Goal: Find specific page/section: Find specific page/section

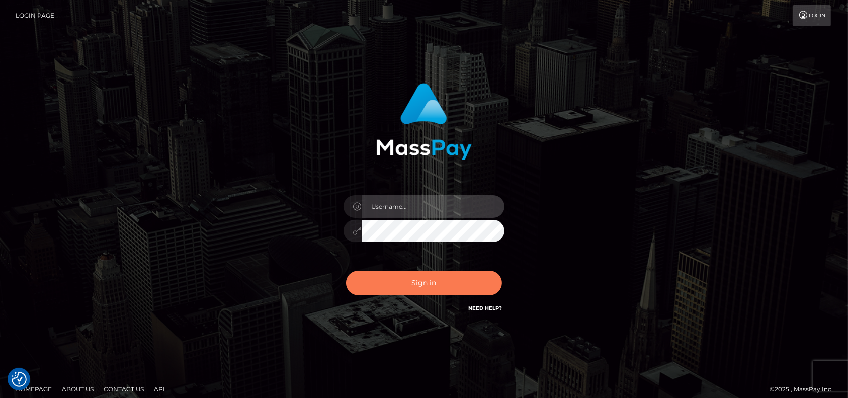
type input "petros.[PERSON_NAME]"
click at [400, 279] on button "Sign in" at bounding box center [424, 283] width 156 height 25
type input "petros.[PERSON_NAME]"
click at [394, 280] on button "Sign in" at bounding box center [424, 283] width 156 height 25
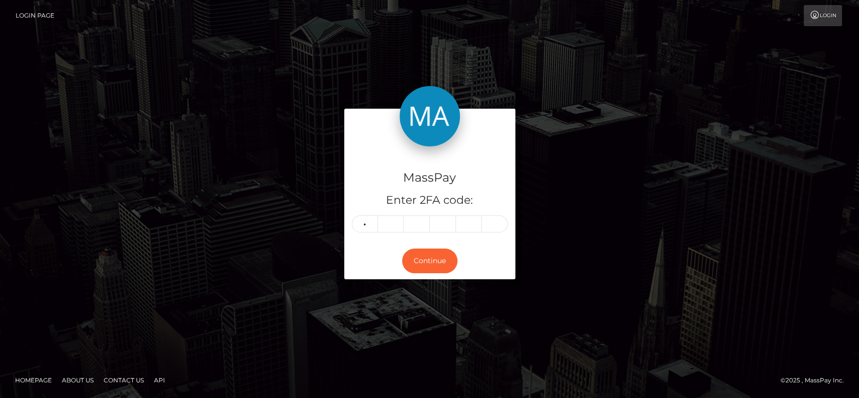
type input "4"
type input "7"
type input "2"
type input "7"
type input "3"
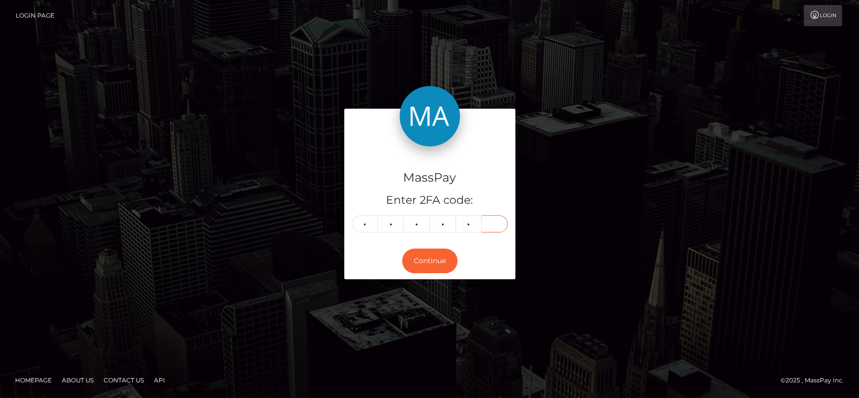
type input "8"
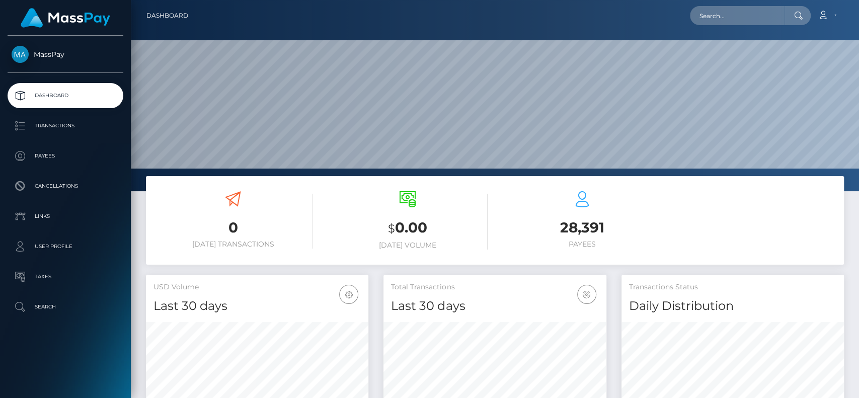
scroll to position [178, 222]
click at [739, 7] on input "text" at bounding box center [737, 15] width 95 height 19
paste input "nguyenhoa6623@gmail.com"
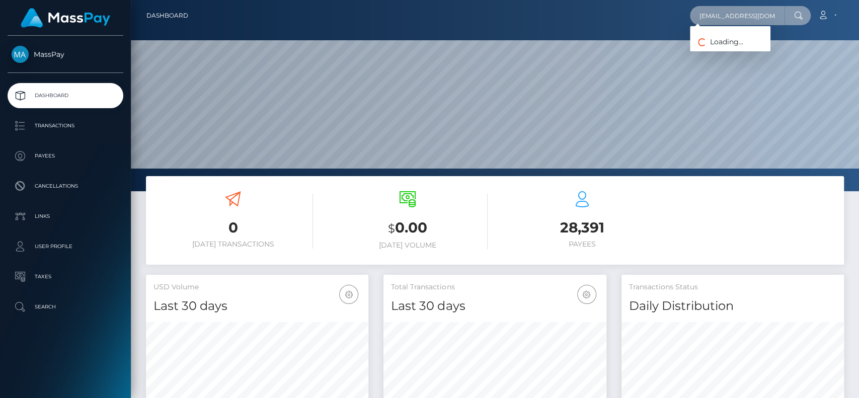
paste input "Tuyet"
paste input "yuji.aoook@gmail.com"
paste input "Mokhruza"
click at [751, 13] on input "Mokhruza" at bounding box center [737, 15] width 95 height 19
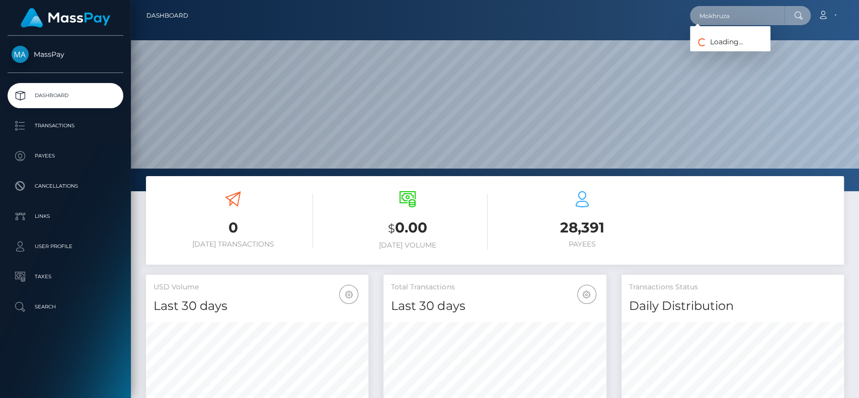
paste input "129253"
paste input "destinylafazia7@gmail.com"
type input "destinylafazia7@gmail.com"
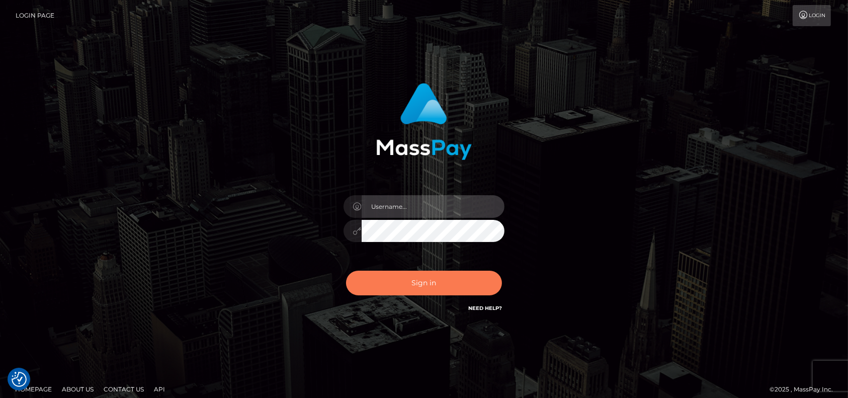
type input "petros.kidane"
click at [395, 276] on button "Sign in" at bounding box center [424, 283] width 156 height 25
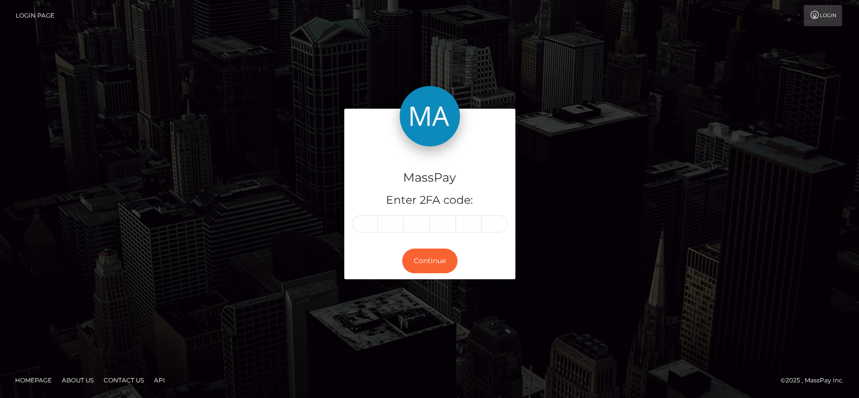
click at [468, 163] on div "MassPay Enter 2FA code:" at bounding box center [429, 194] width 171 height 97
paste input "4"
type input "4"
type input "1"
type input "7"
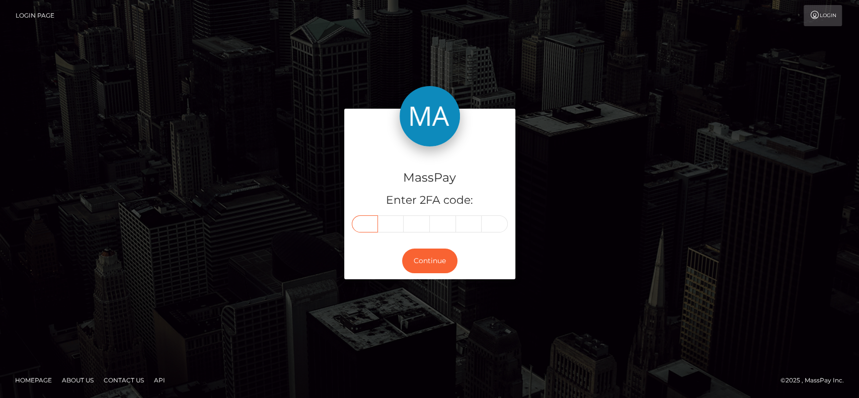
type input "3"
type input "4"
type input "2"
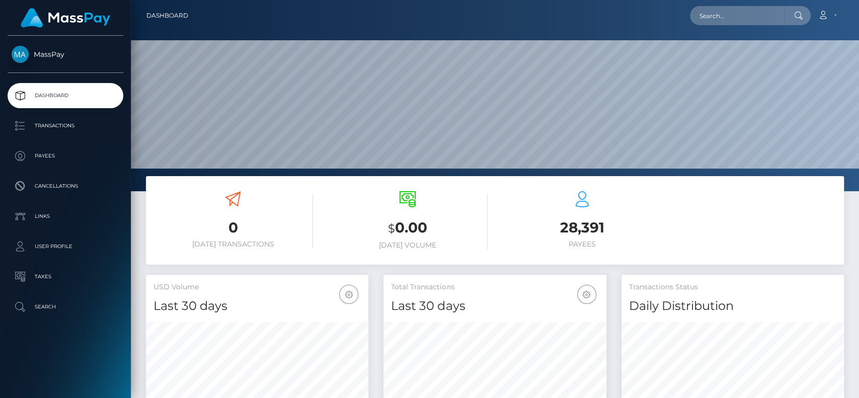
scroll to position [178, 222]
click at [745, 18] on input "text" at bounding box center [737, 15] width 95 height 19
paste input "nguyenhoa6623@gmail.com"
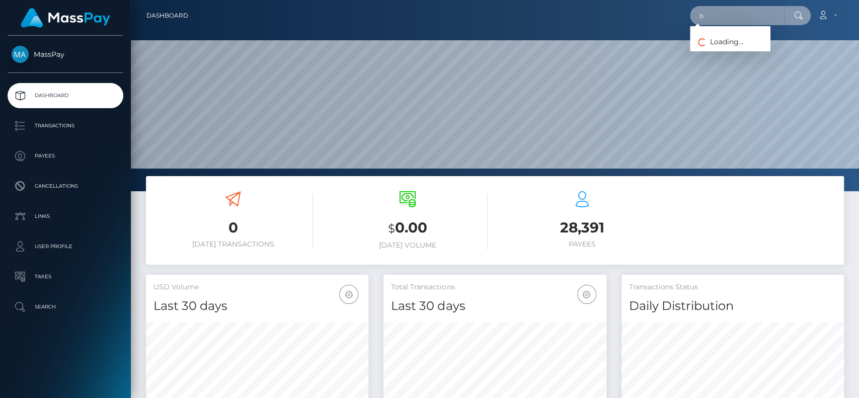
scroll to position [0, 0]
type input "b"
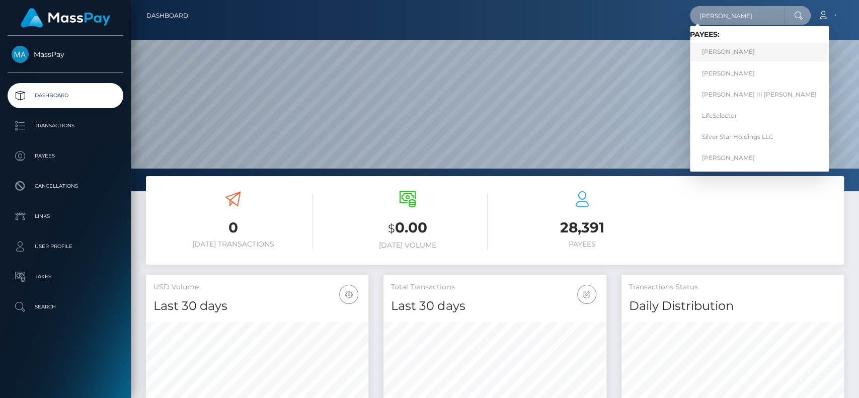
type input "[PERSON_NAME]"
click at [738, 57] on link "[PERSON_NAME]" at bounding box center [759, 52] width 139 height 19
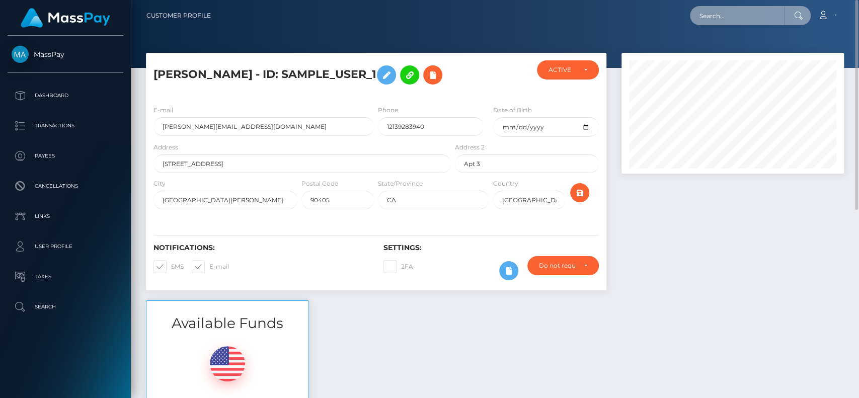
click at [737, 10] on input "text" at bounding box center [737, 15] width 95 height 19
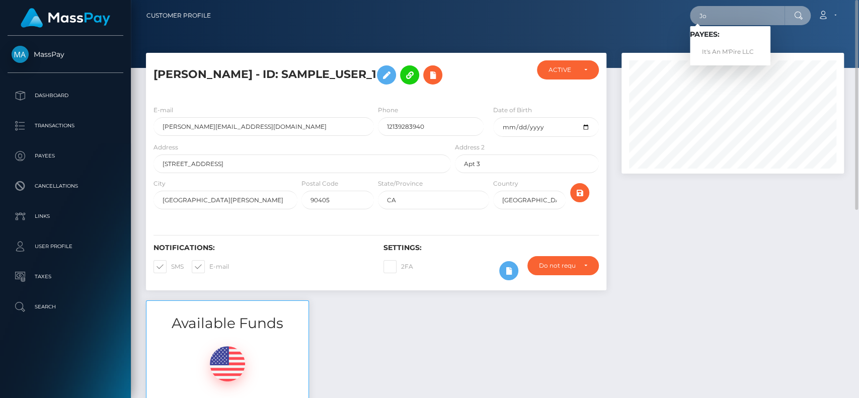
type input "J"
type input "j"
type input "h"
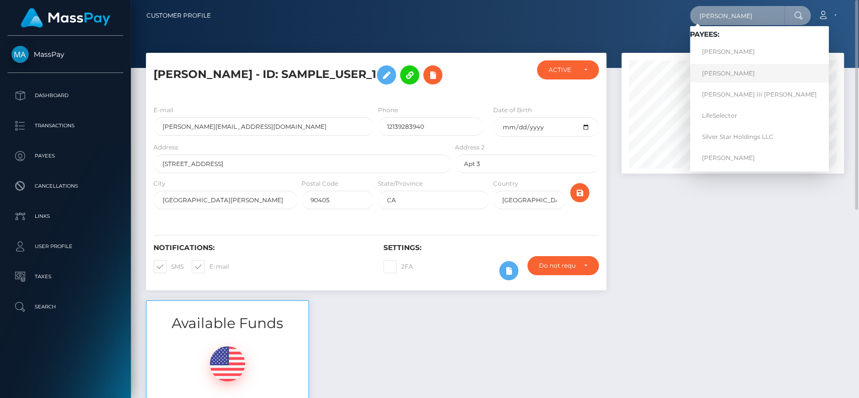
type input "[PERSON_NAME]"
click at [741, 74] on link "[PERSON_NAME]" at bounding box center [759, 73] width 139 height 19
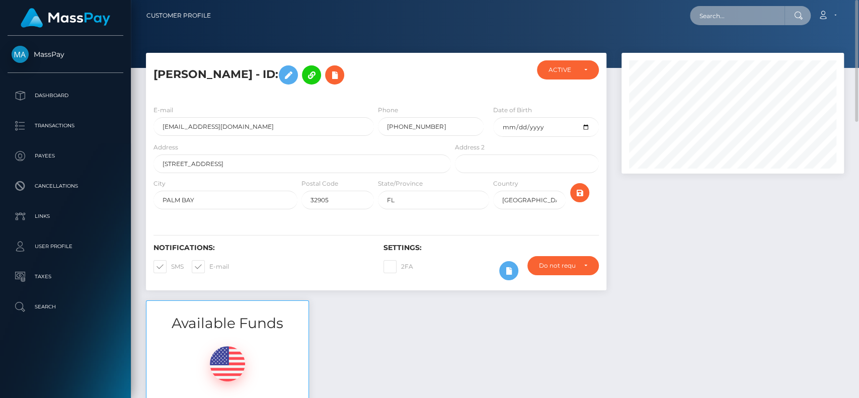
click at [714, 16] on input "text" at bounding box center [737, 15] width 95 height 19
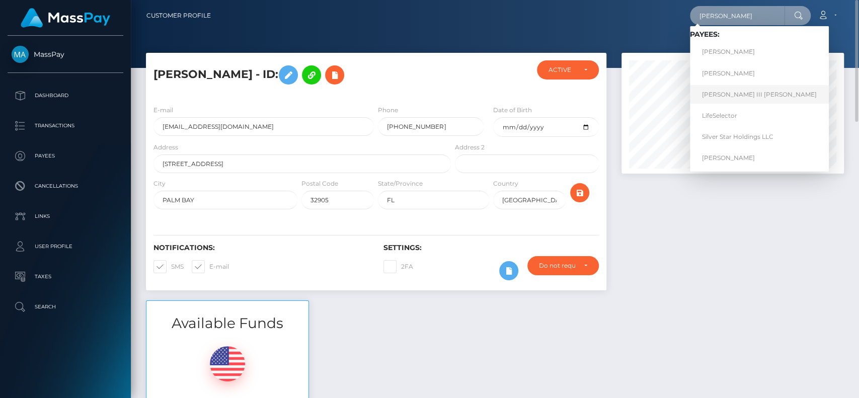
type input "[PERSON_NAME]"
click at [765, 99] on link "[PERSON_NAME] III [PERSON_NAME]" at bounding box center [759, 94] width 139 height 19
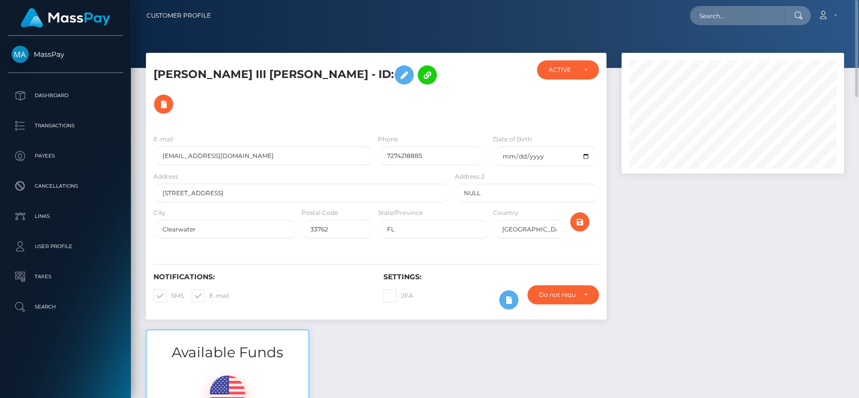
click at [736, 3] on nav "Customer Profile Loading... Loading... Account" at bounding box center [495, 15] width 728 height 31
click at [737, 12] on input "text" at bounding box center [737, 15] width 95 height 19
click at [735, 9] on input "jogn" at bounding box center [737, 15] width 95 height 19
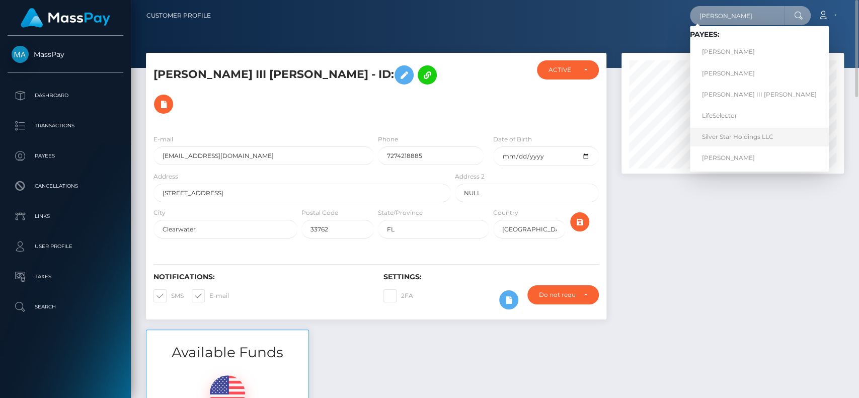
type input "[PERSON_NAME]"
click at [735, 137] on link "Silver Star Holdings LLC" at bounding box center [759, 137] width 139 height 19
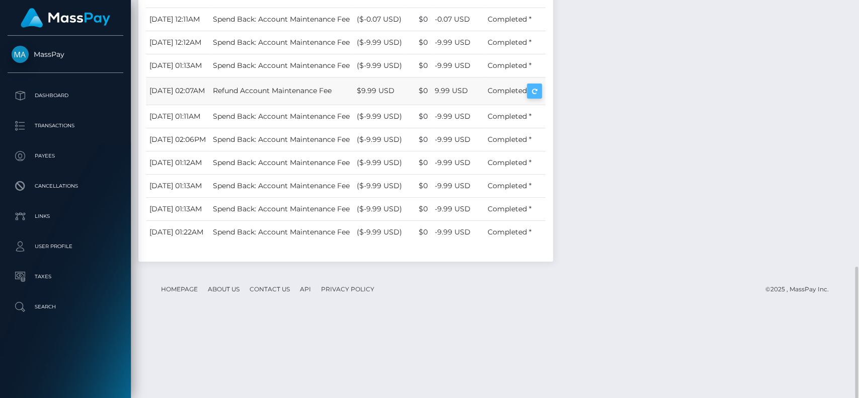
scroll to position [121, 222]
click at [540, 98] on icon "button" at bounding box center [534, 91] width 12 height 13
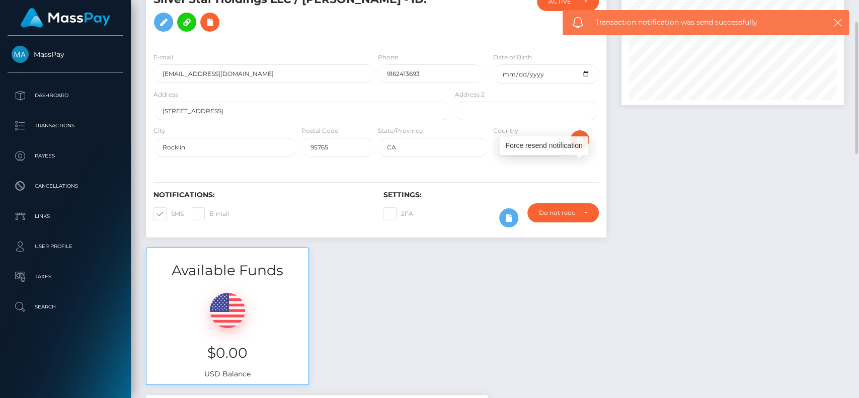
scroll to position [0, 0]
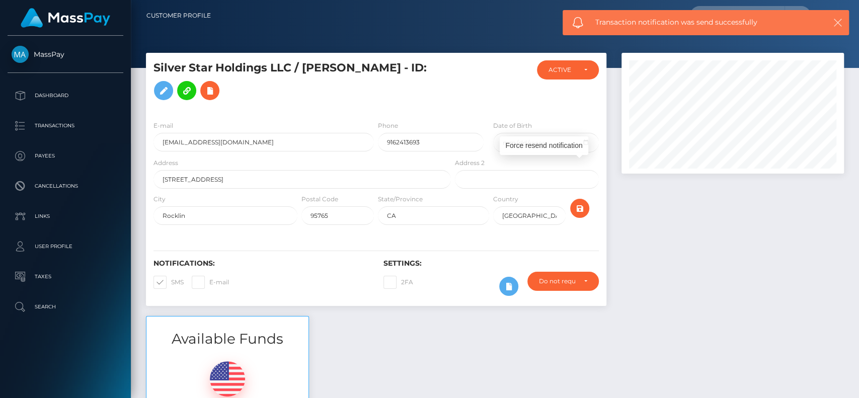
click at [834, 22] on icon "button" at bounding box center [838, 23] width 10 height 10
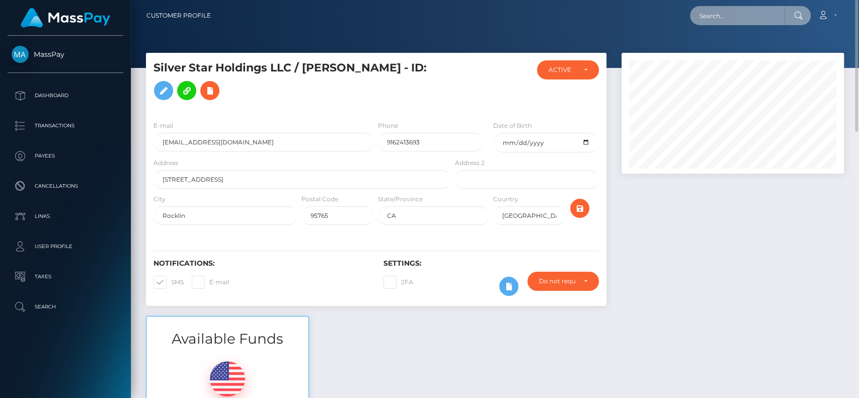
click at [750, 17] on input "text" at bounding box center [737, 15] width 95 height 19
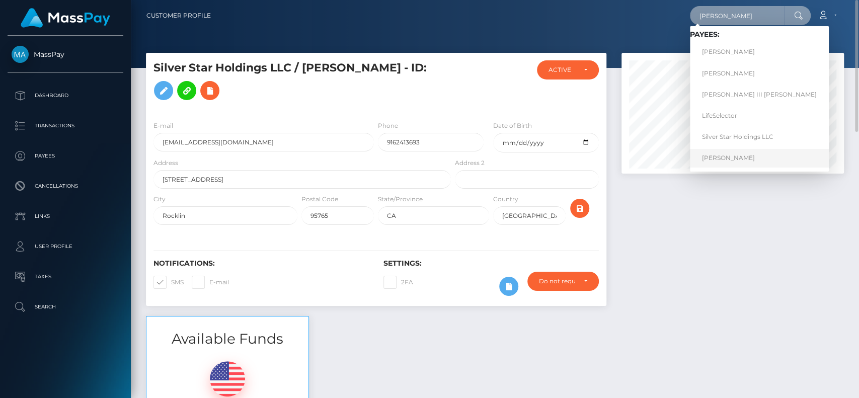
type input "john"
click at [728, 163] on link "John Moreno" at bounding box center [759, 158] width 139 height 19
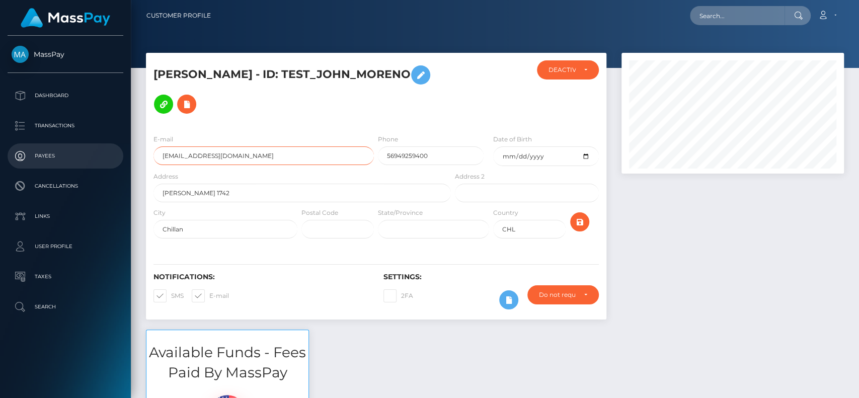
drag, startPoint x: 264, startPoint y: 160, endPoint x: 0, endPoint y: 143, distance: 264.2
click at [0, 143] on div "MassPay Dashboard Transactions Payees Cancellations Links User Profile" at bounding box center [429, 199] width 859 height 398
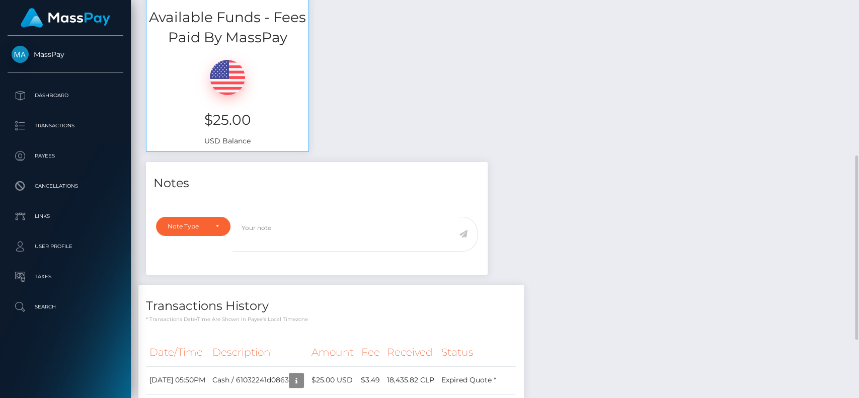
scroll to position [463, 0]
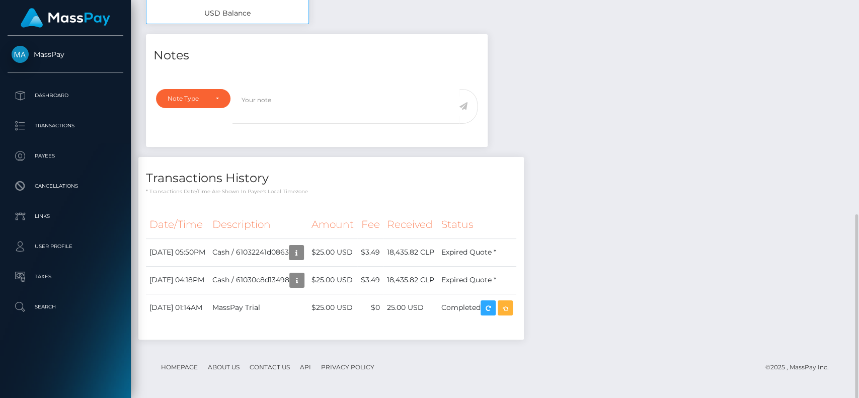
drag, startPoint x: 459, startPoint y: 252, endPoint x: 537, endPoint y: 255, distance: 78.0
click at [524, 255] on div "Date/Time Description Amount Fee Received Status" at bounding box center [330, 271] width 385 height 136
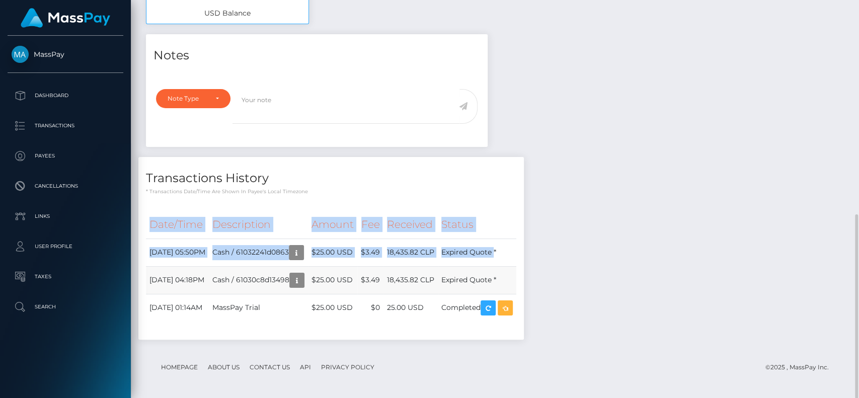
click at [498, 266] on td "Expired Quote *" at bounding box center [477, 280] width 78 height 28
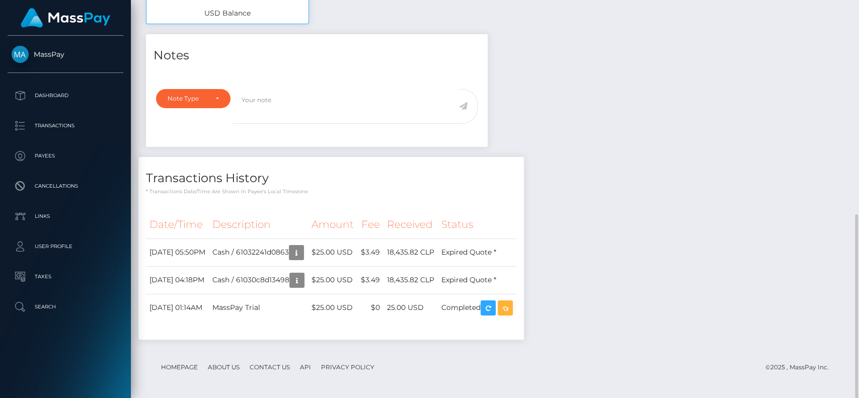
click at [350, 160] on div "Transactions History * Transactions date/time are shown in payee's local timezo…" at bounding box center [330, 176] width 385 height 39
drag, startPoint x: 448, startPoint y: 250, endPoint x: 558, endPoint y: 249, distance: 110.2
click at [557, 249] on div "Notes Note Type Compliance Clear Compliance General Note Type" at bounding box center [494, 191] width 713 height 315
click at [570, 251] on div "Notes Note Type Compliance Clear Compliance General Note Type" at bounding box center [494, 191] width 713 height 315
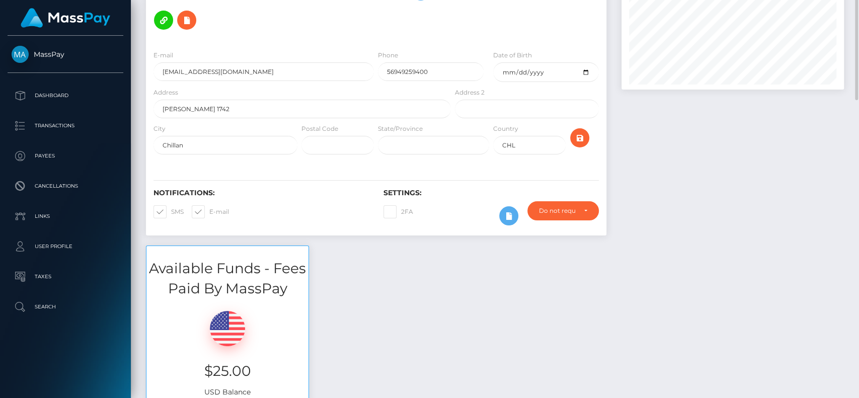
scroll to position [0, 0]
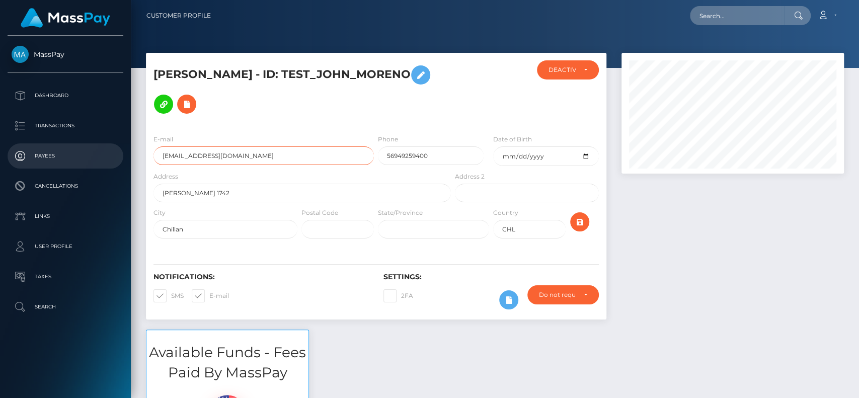
drag, startPoint x: 270, startPoint y: 161, endPoint x: 113, endPoint y: 153, distance: 157.2
click at [113, 153] on div "MassPay Dashboard Transactions Payees Cancellations Links User Profile" at bounding box center [429, 199] width 859 height 398
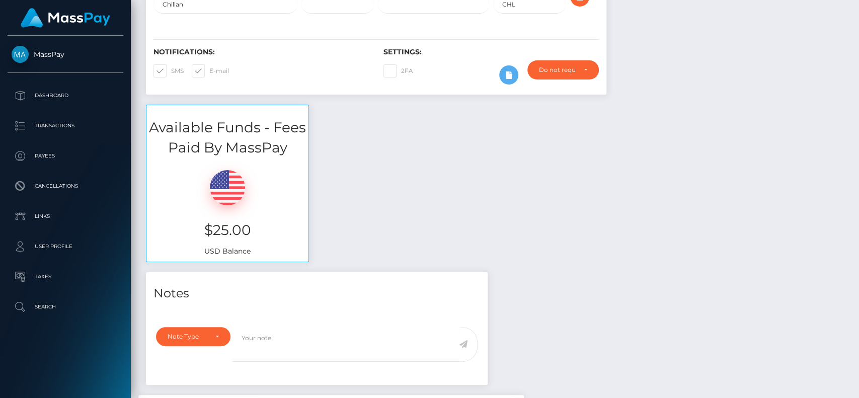
scroll to position [463, 0]
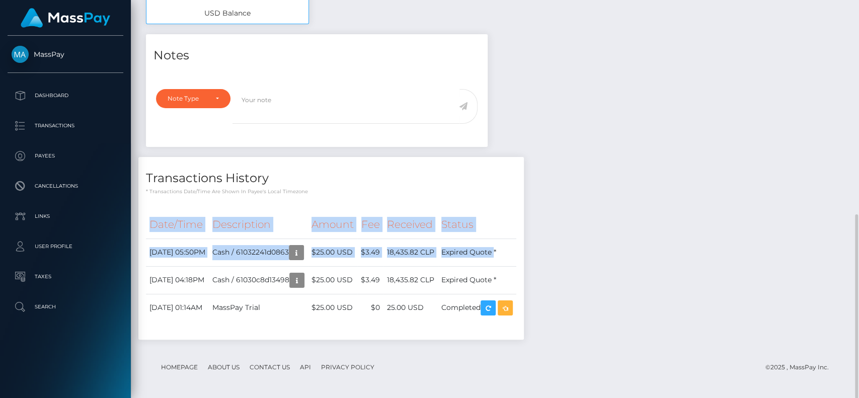
drag, startPoint x: 461, startPoint y: 259, endPoint x: 588, endPoint y: 255, distance: 126.4
click at [588, 255] on div "Notes Note Type Compliance Clear Compliance General Note Type" at bounding box center [494, 191] width 713 height 315
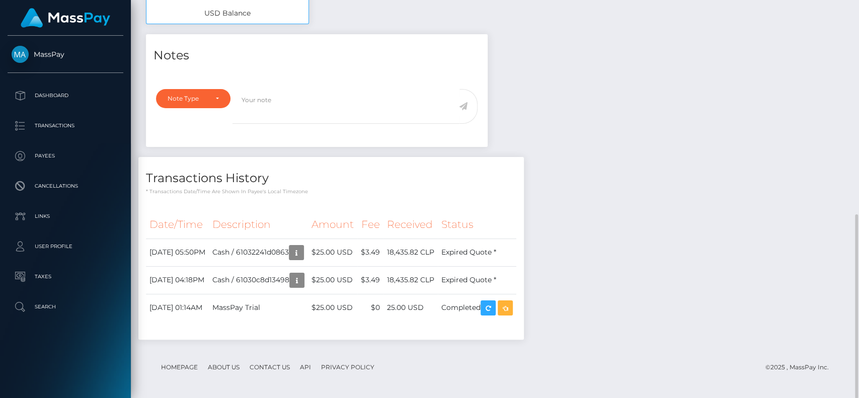
click at [588, 255] on div "Notes Note Type Compliance Clear Compliance General Note Type" at bounding box center [494, 191] width 713 height 315
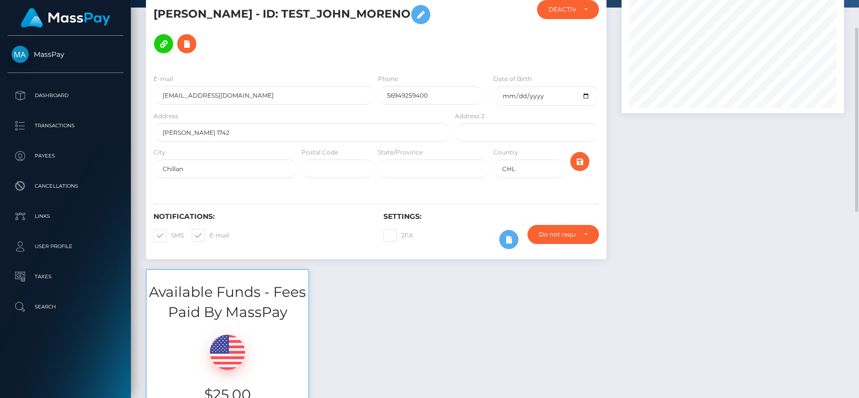
scroll to position [0, 0]
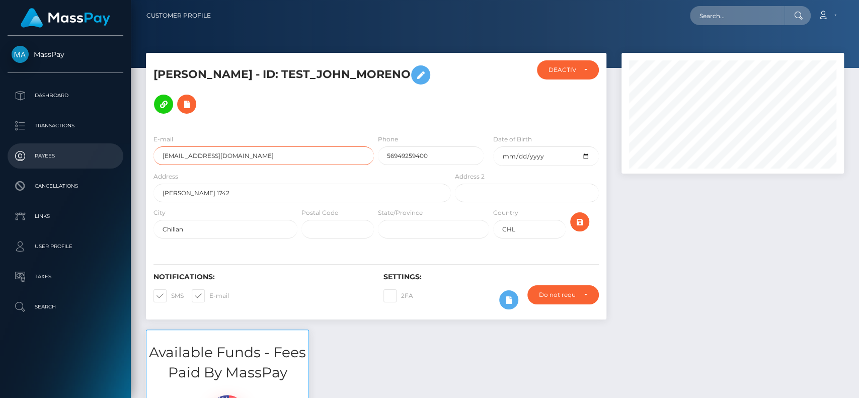
drag, startPoint x: 298, startPoint y: 155, endPoint x: 67, endPoint y: 158, distance: 231.5
click at [71, 158] on div "MassPay Dashboard Transactions Payees Cancellations Links User Profile" at bounding box center [429, 199] width 859 height 398
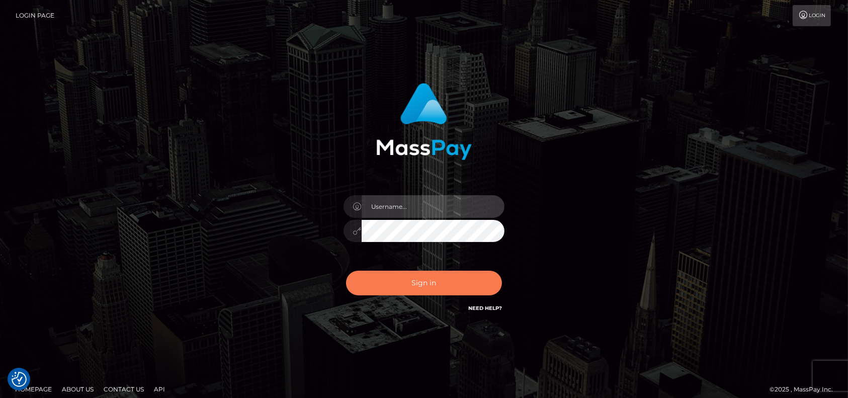
type input "petros.[PERSON_NAME]"
click at [431, 292] on button "Sign in" at bounding box center [424, 283] width 156 height 25
type input "petros.[PERSON_NAME]"
click at [411, 283] on button "Sign in" at bounding box center [424, 283] width 156 height 25
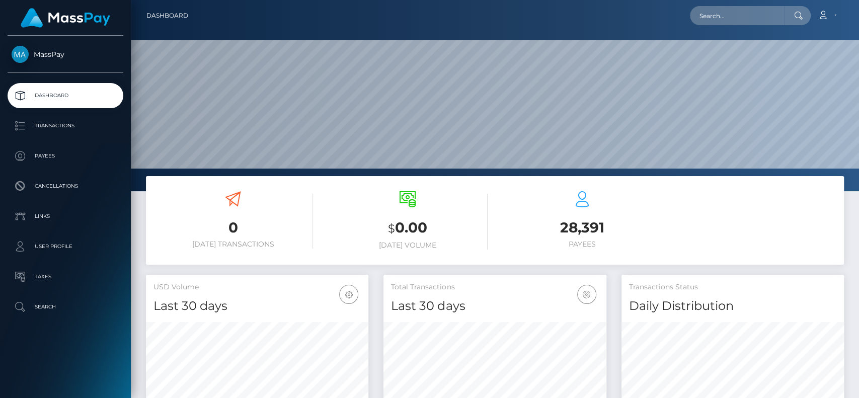
scroll to position [178, 222]
click at [725, 20] on input "text" at bounding box center [737, 15] width 95 height 19
click at [723, 12] on input "text" at bounding box center [737, 15] width 95 height 19
type input "k"
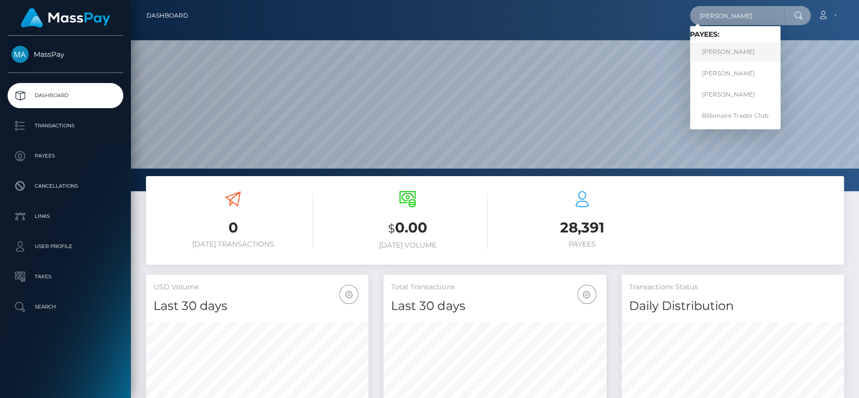
type input "kevin"
click at [746, 53] on link "KEVIN KIERDORF" at bounding box center [735, 52] width 91 height 19
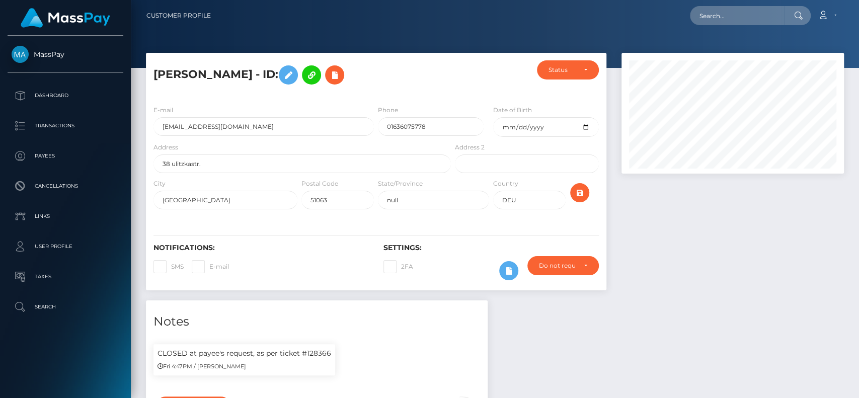
scroll to position [121, 222]
drag, startPoint x: 319, startPoint y: 126, endPoint x: 60, endPoint y: 125, distance: 259.1
click at [60, 125] on div "MassPay Dashboard Transactions Payees Cancellations Links User Profile" at bounding box center [429, 199] width 859 height 398
click at [708, 14] on input "text" at bounding box center [737, 15] width 95 height 19
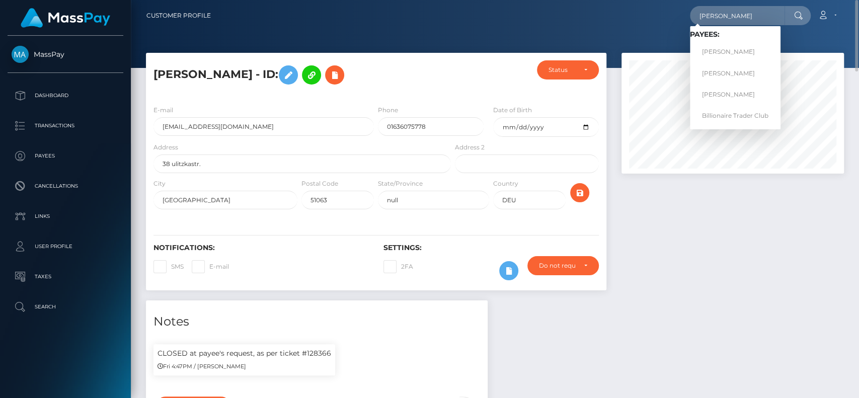
click at [478, 10] on div "kevin Loading... Loading... Payees: KEVIN KIERDORF Kevin Glotzbach Kevin Crawfo…" at bounding box center [531, 15] width 624 height 21
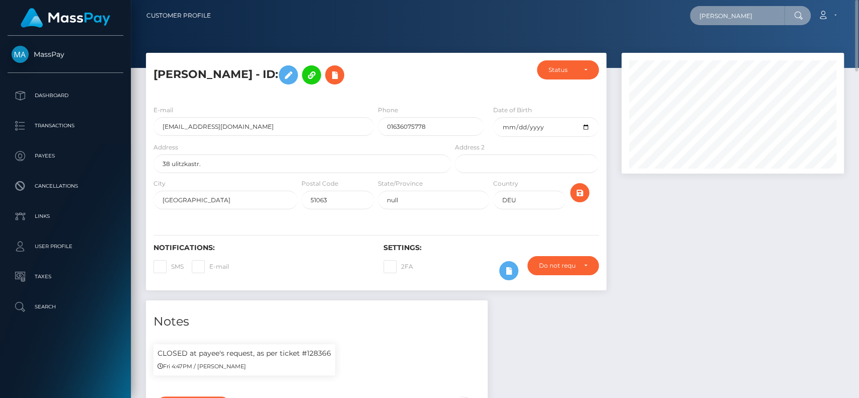
drag, startPoint x: 749, startPoint y: 16, endPoint x: 604, endPoint y: 18, distance: 144.9
click at [606, 18] on div "kevin Loading... Loading... Payees: KEVIN KIERDORF Kevin Glotzbach Kevin Crawfo…" at bounding box center [531, 15] width 624 height 21
paste input "johnmoreh@hotmail.com"
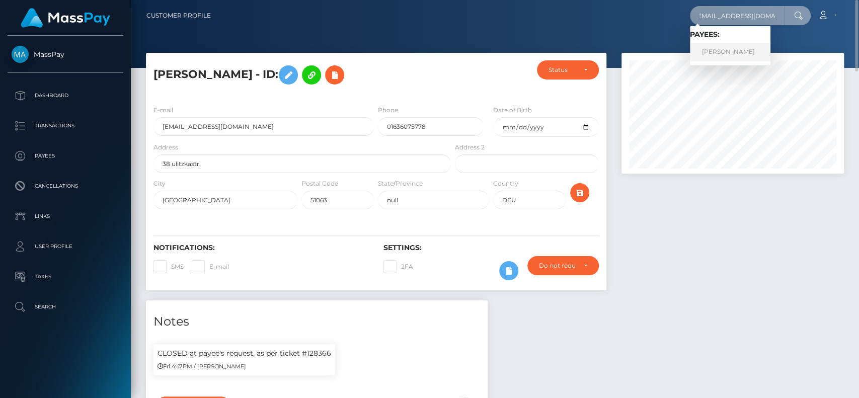
type input "johnmoreh@hotmail.com"
click at [747, 47] on link "John Moreno" at bounding box center [730, 52] width 80 height 19
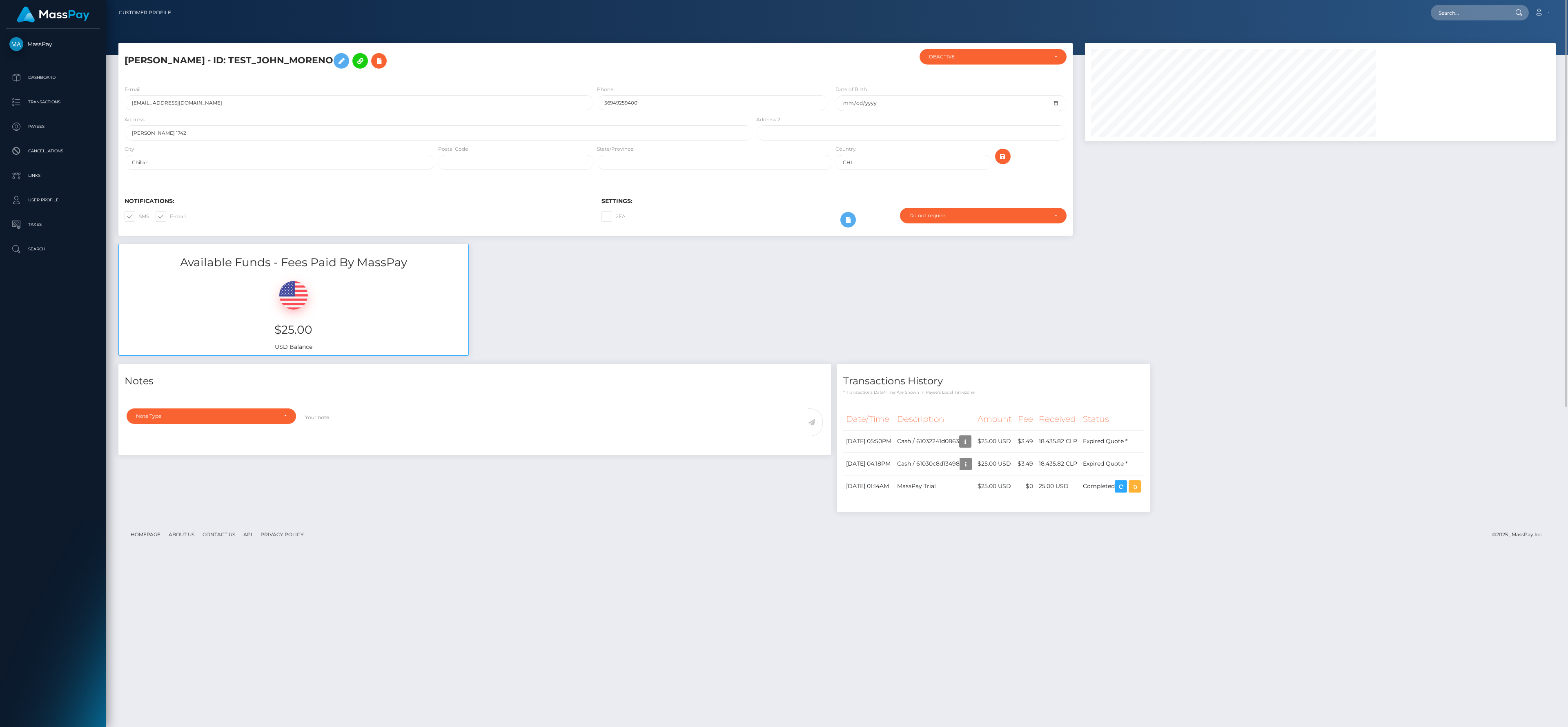
scroll to position [98, 471]
click at [696, 322] on div "Available Funds - Fees Paid By MassPay $25.00 USD Balance" at bounding box center [837, 303] width 1450 height 120
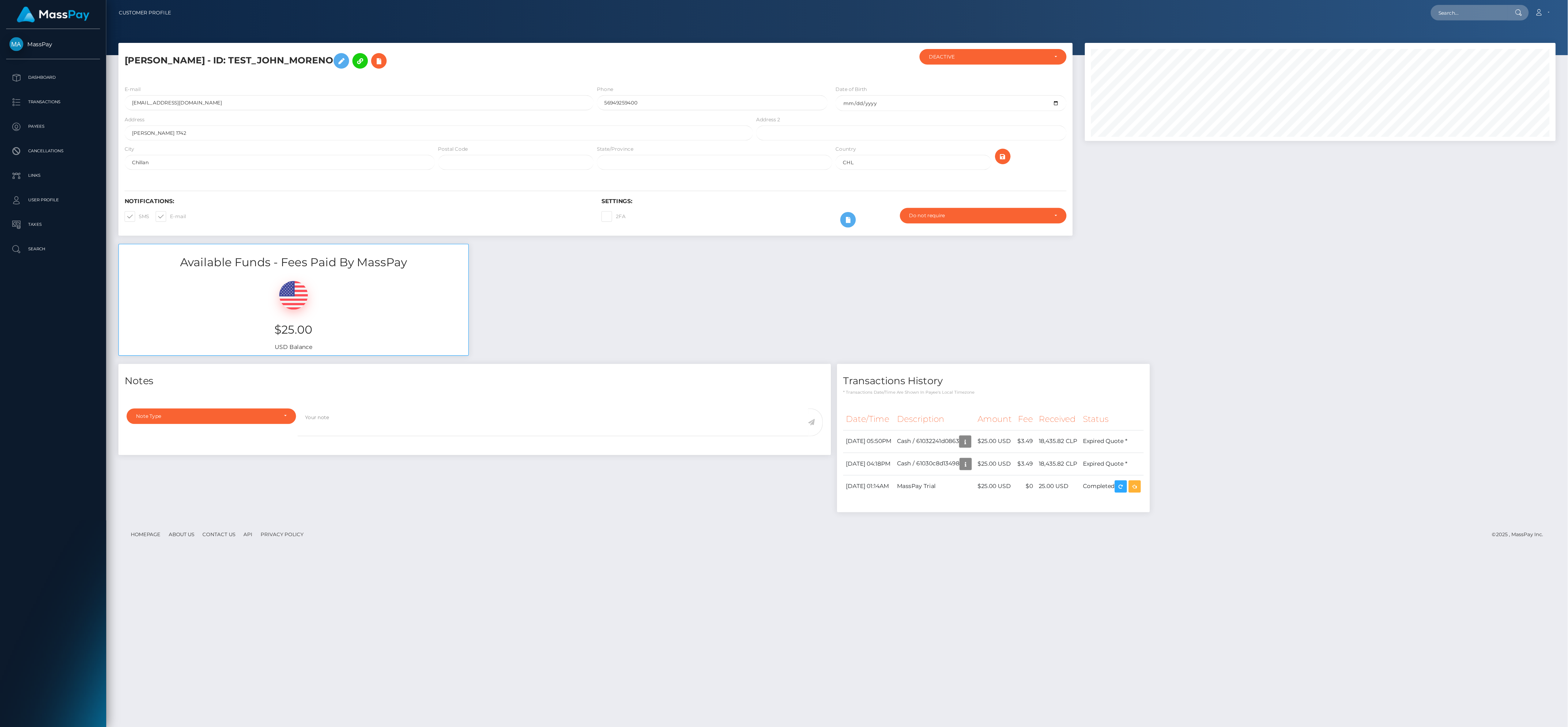
scroll to position [0, 0]
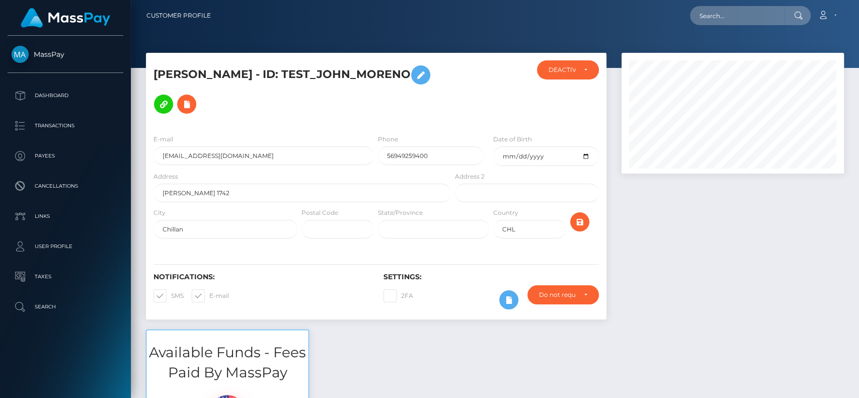
click at [329, 107] on h5 "[PERSON_NAME] - ID: TEST_JOHN_MORENO" at bounding box center [299, 89] width 292 height 58
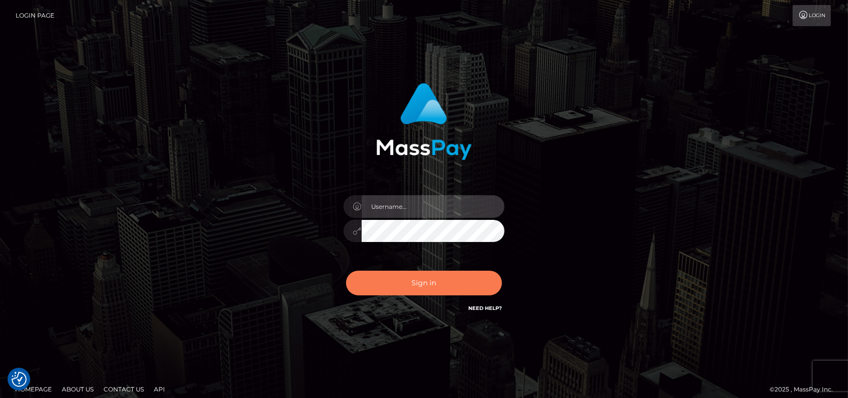
type input "petros.kidane"
click at [438, 288] on button "Sign in" at bounding box center [424, 283] width 156 height 25
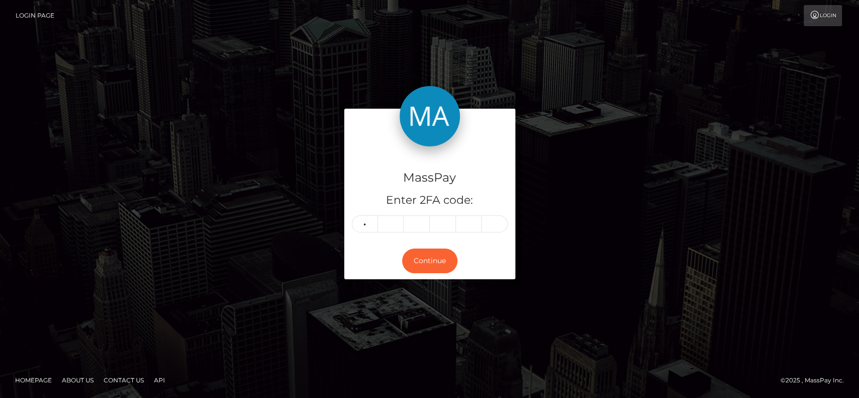
type input "2"
type input "6"
type input "8"
type input "5"
type input "6"
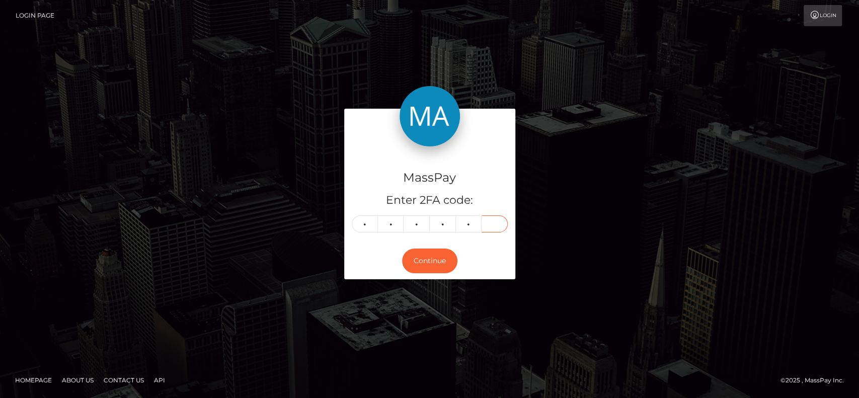
type input "2"
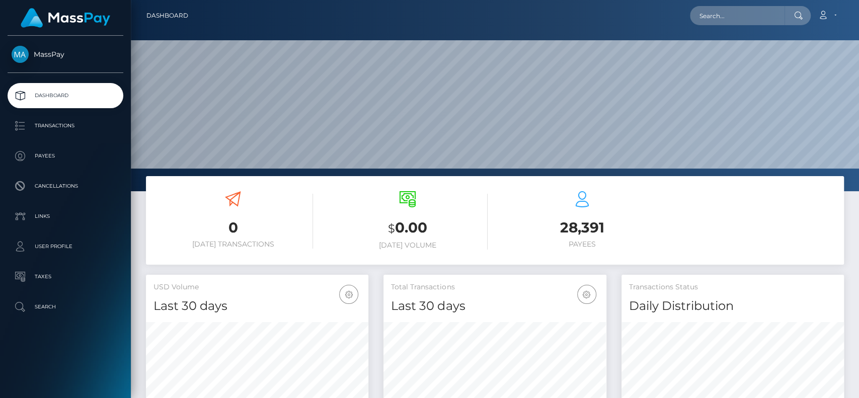
scroll to position [178, 222]
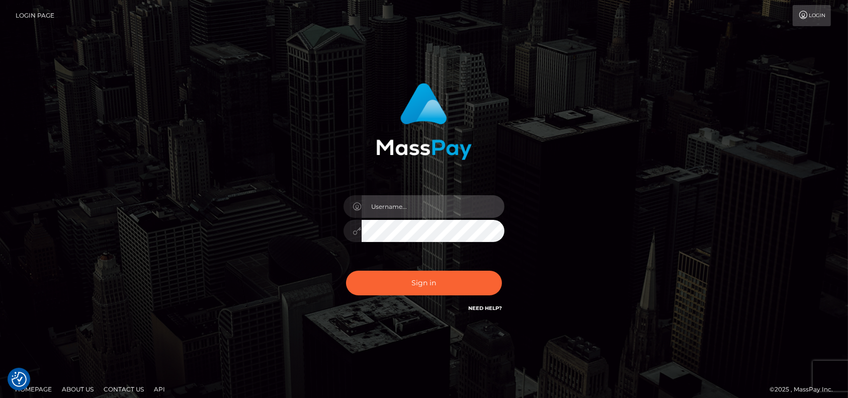
type input "petros.[PERSON_NAME]"
click at [255, 220] on div "petros.[PERSON_NAME] Sign in" at bounding box center [424, 203] width 574 height 256
